Goal: Transaction & Acquisition: Purchase product/service

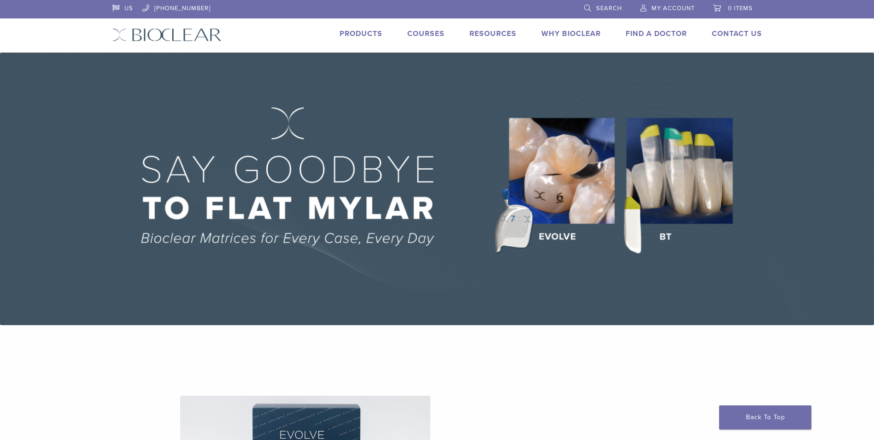
click at [356, 29] on li "Products" at bounding box center [361, 33] width 43 height 11
click at [357, 32] on link "Products" at bounding box center [361, 33] width 43 height 9
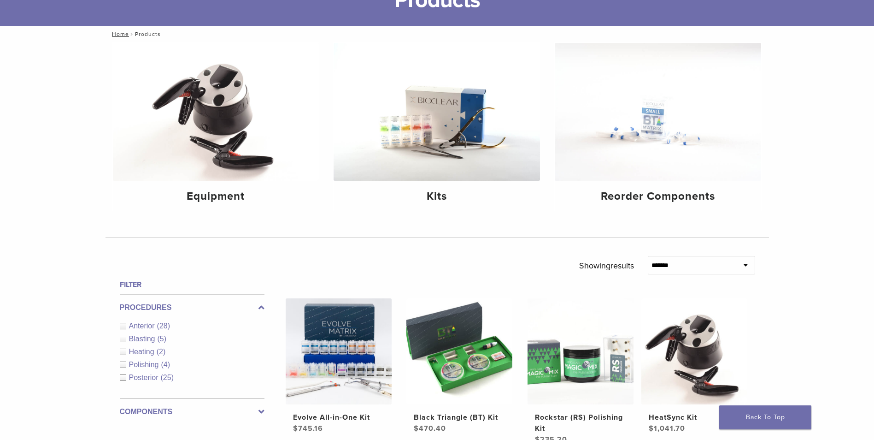
scroll to position [92, 0]
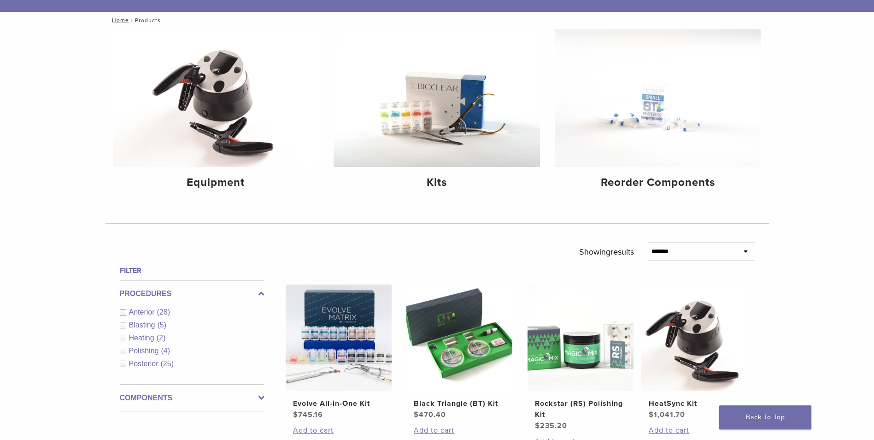
click at [120, 312] on div "Anterior (28)" at bounding box center [192, 311] width 145 height 11
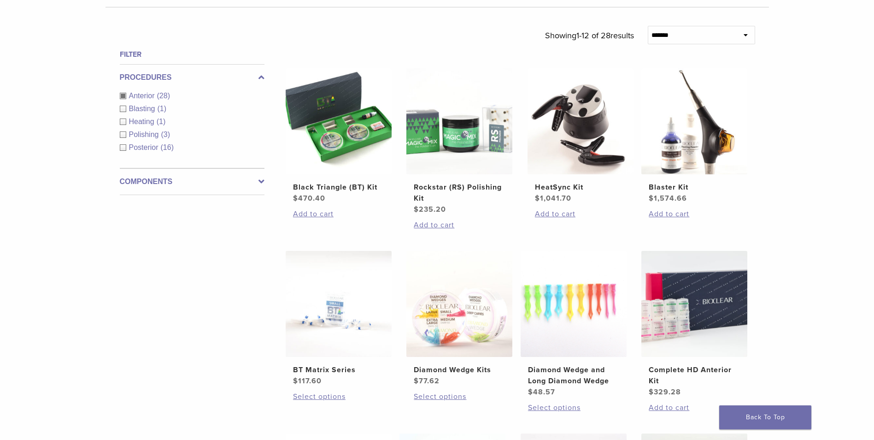
scroll to position [323, 0]
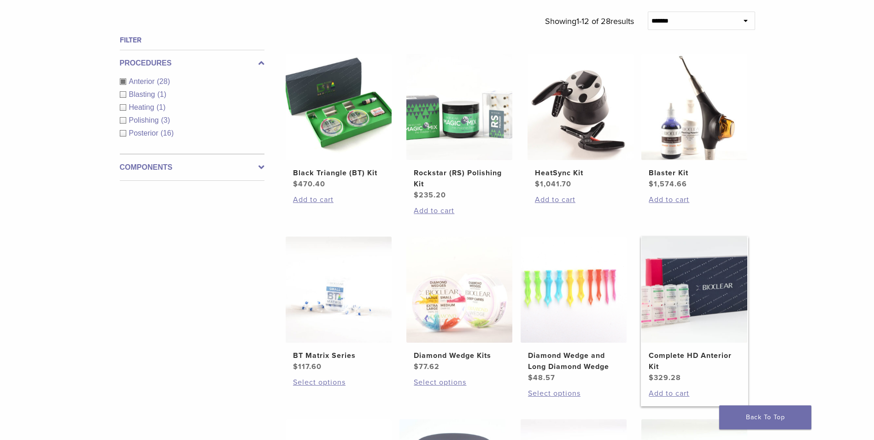
click at [677, 293] on img at bounding box center [694, 289] width 106 height 106
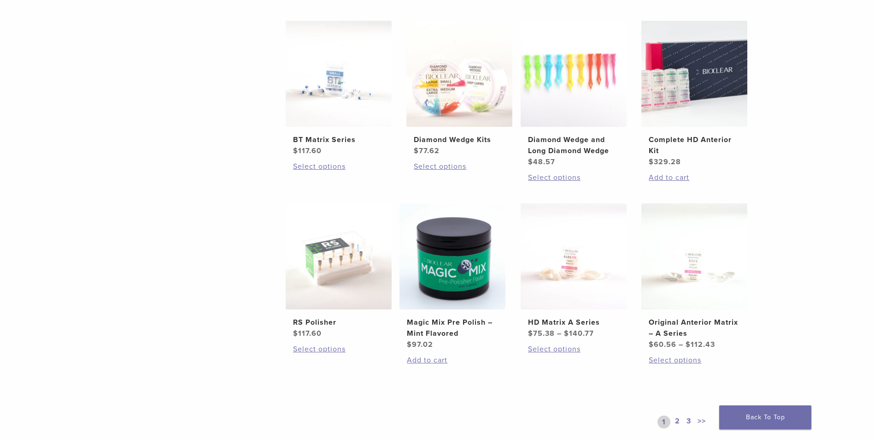
scroll to position [553, 0]
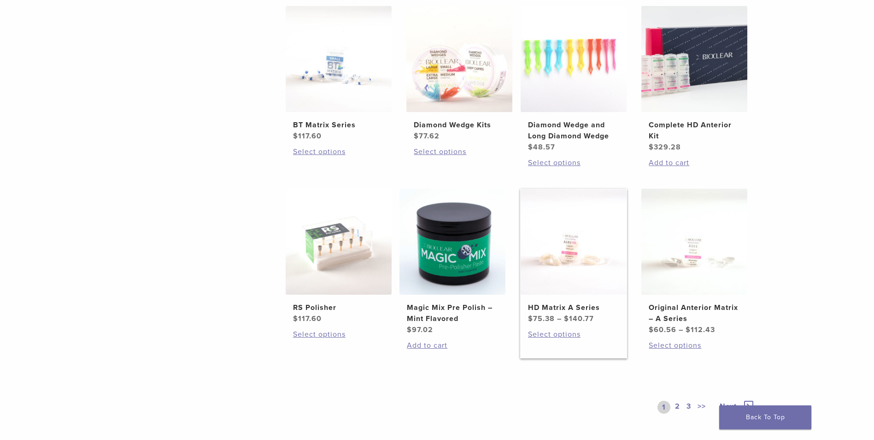
click at [562, 253] on img at bounding box center [574, 241] width 106 height 106
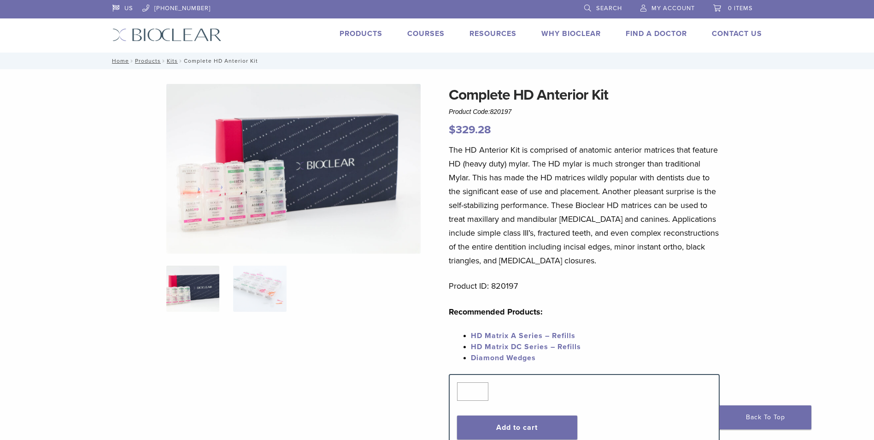
click at [232, 197] on img at bounding box center [293, 169] width 254 height 170
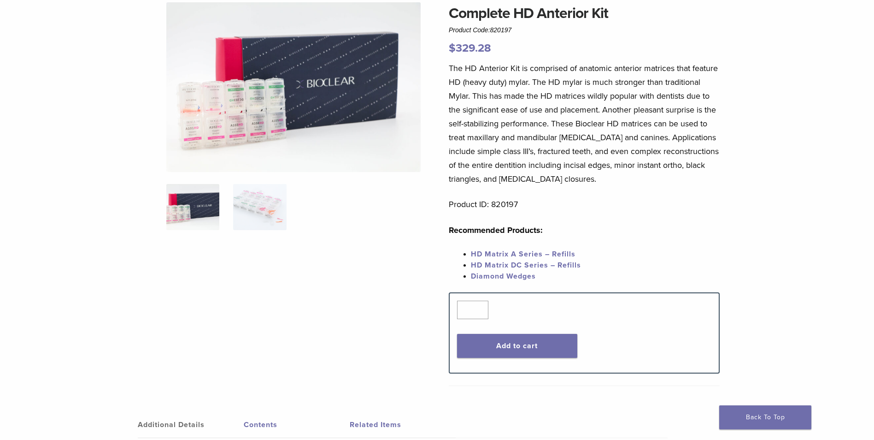
scroll to position [92, 0]
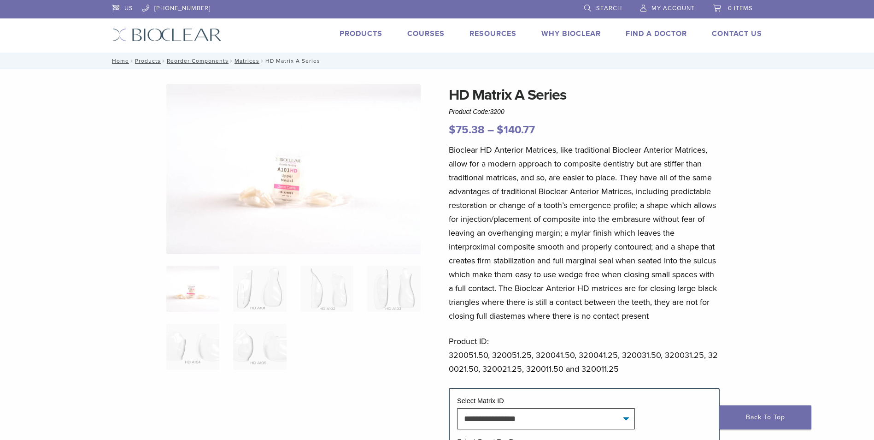
click at [193, 295] on img at bounding box center [192, 288] width 53 height 46
click at [264, 198] on img at bounding box center [293, 169] width 254 height 170
